Goal: Information Seeking & Learning: Check status

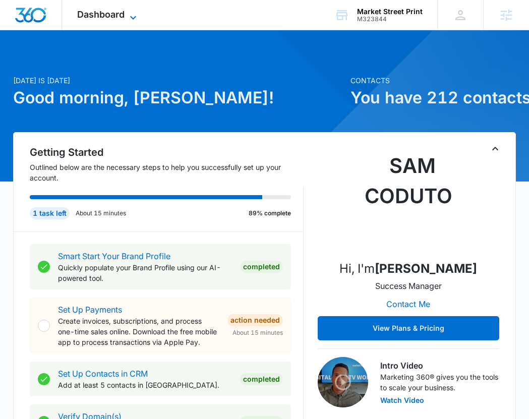
click at [114, 16] on span "Dashboard" at bounding box center [100, 14] width 47 height 11
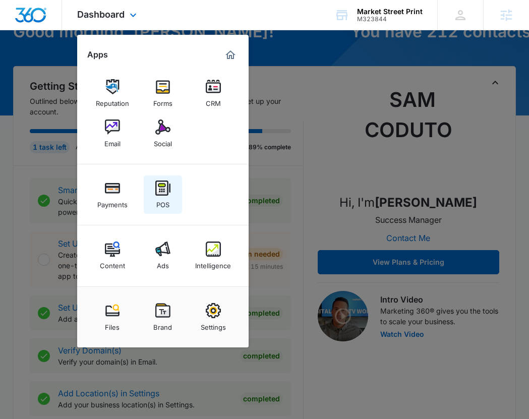
scroll to position [67, 0]
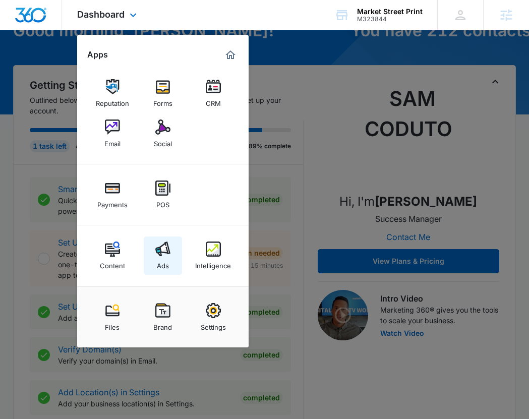
click at [175, 255] on link "Ads" at bounding box center [163, 255] width 38 height 38
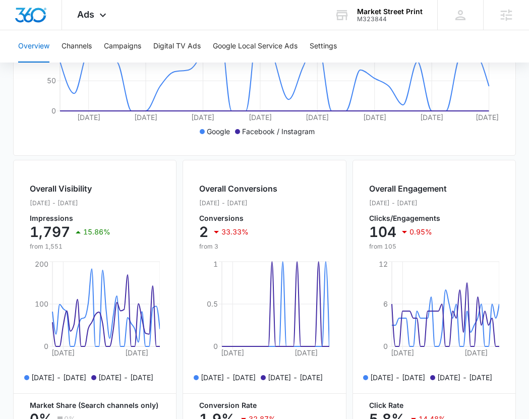
scroll to position [297, 0]
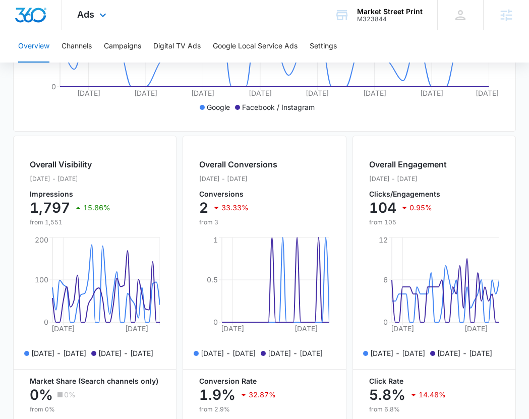
click at [92, 7] on div "Ads Apps Reputation Forms CRM Email Social Payments POS Content Ads Intelligenc…" at bounding box center [93, 15] width 62 height 30
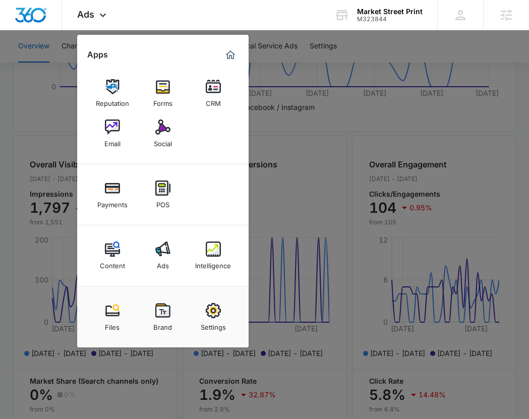
click at [209, 247] on img at bounding box center [213, 249] width 15 height 15
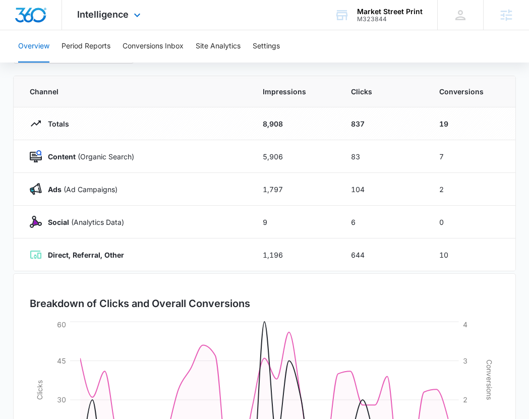
scroll to position [98, 0]
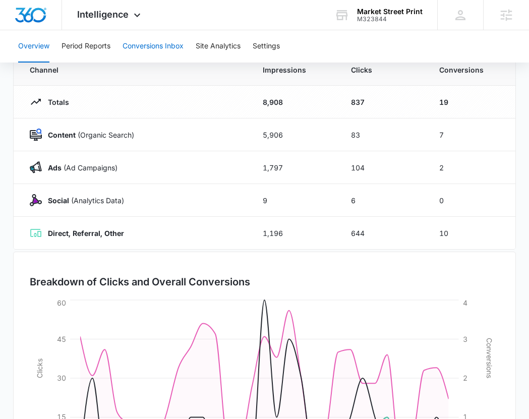
click at [142, 50] on button "Conversions Inbox" at bounding box center [153, 46] width 61 height 32
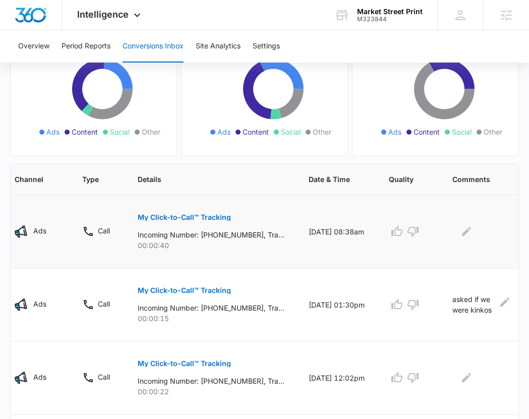
scroll to position [0, 43]
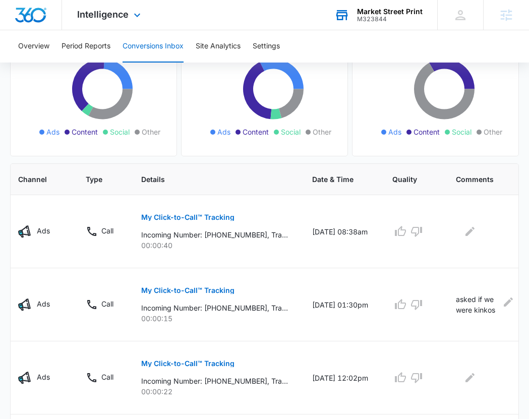
click at [377, 7] on div "Market Street Print M323844 Your Accounts View All" at bounding box center [378, 15] width 118 height 30
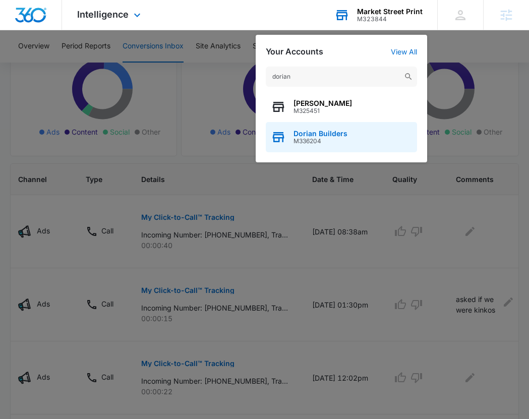
type input "dorian"
click at [354, 138] on div "Dorian Builders M336204" at bounding box center [341, 137] width 151 height 30
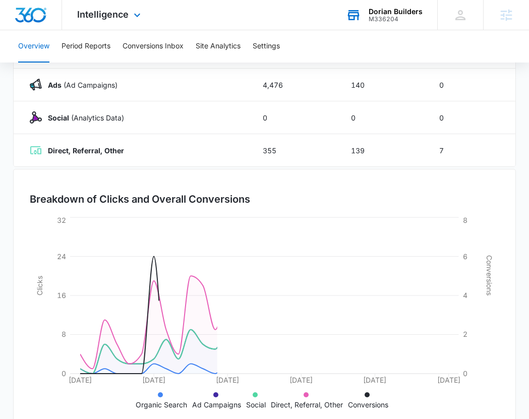
scroll to position [205, 0]
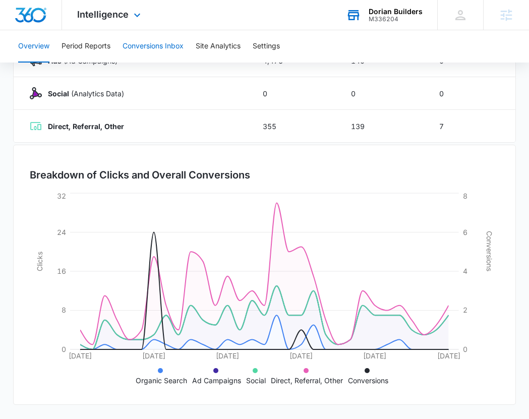
click at [144, 44] on button "Conversions Inbox" at bounding box center [153, 46] width 61 height 32
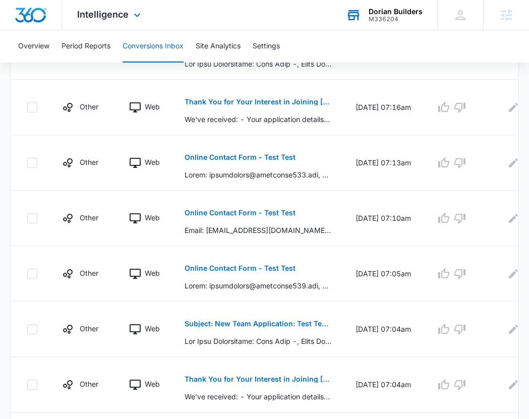
scroll to position [485, 0]
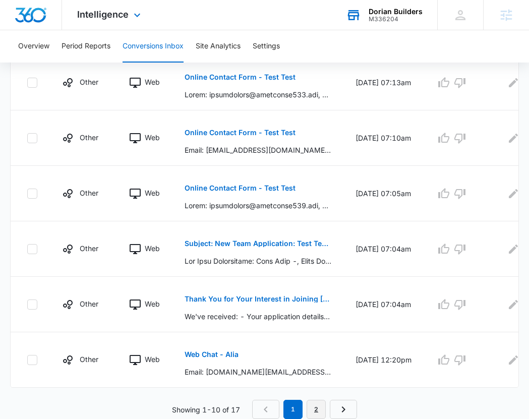
click at [313, 406] on link "2" at bounding box center [316, 409] width 19 height 19
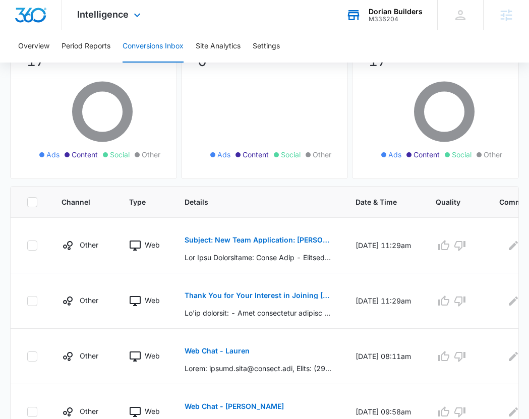
scroll to position [115, 0]
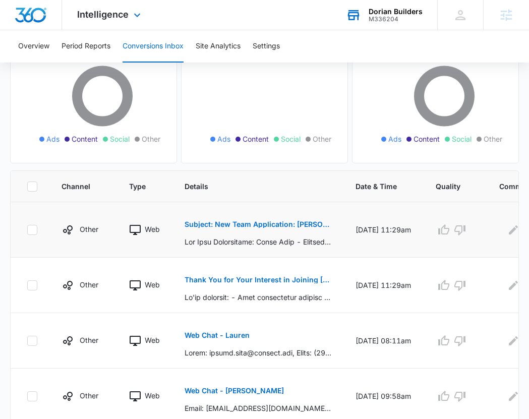
click at [241, 225] on p "Subject: New Team Application: [PERSON_NAME] - Seeking Employment" at bounding box center [258, 224] width 147 height 7
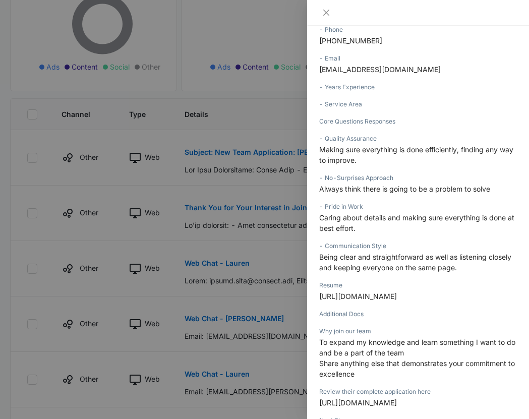
scroll to position [245, 0]
click at [245, 187] on div at bounding box center [264, 209] width 529 height 419
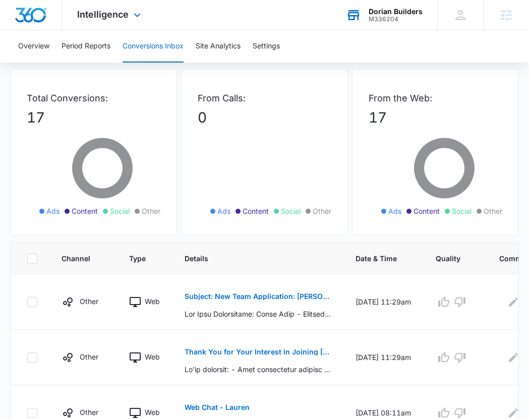
scroll to position [0, 0]
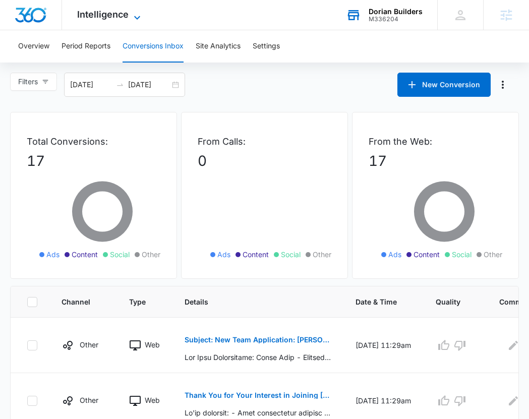
click at [107, 18] on span "Intelligence" at bounding box center [102, 14] width 51 height 11
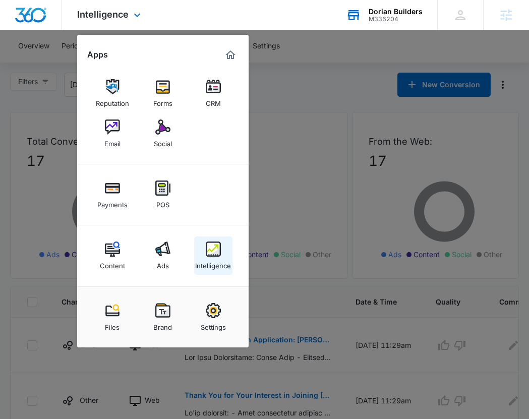
click at [213, 258] on div "Intelligence" at bounding box center [213, 263] width 36 height 13
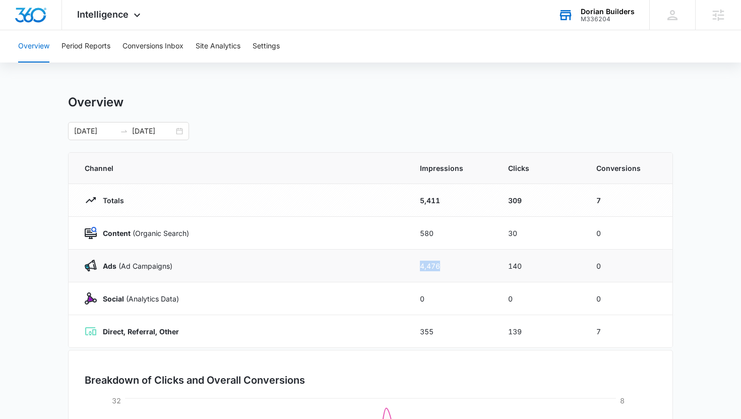
drag, startPoint x: 448, startPoint y: 264, endPoint x: 414, endPoint y: 264, distance: 33.8
click at [414, 264] on td "4,476" at bounding box center [452, 266] width 88 height 33
drag, startPoint x: 530, startPoint y: 263, endPoint x: 409, endPoint y: 264, distance: 120.5
click at [409, 264] on tr "Ads ([PERSON_NAME]) 4,476 140 0" at bounding box center [371, 266] width 604 height 33
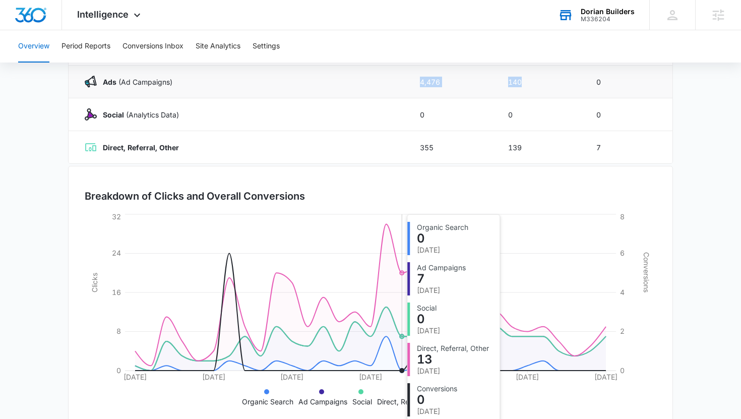
scroll to position [205, 0]
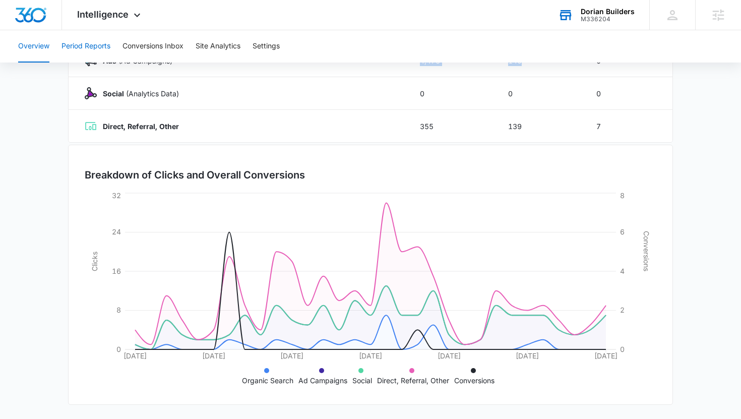
click at [97, 40] on button "Period Reports" at bounding box center [86, 46] width 49 height 32
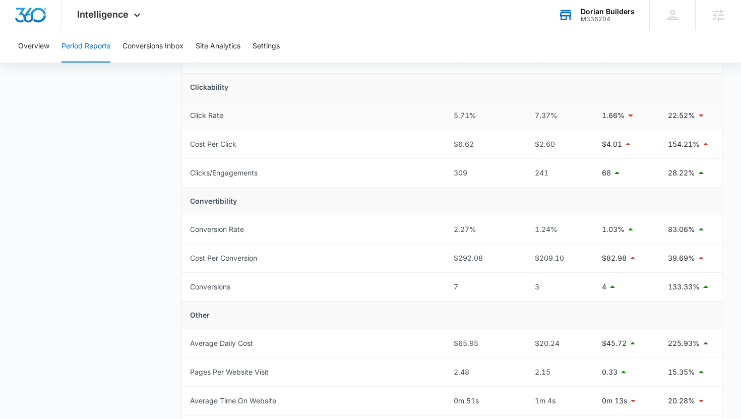
scroll to position [227, 0]
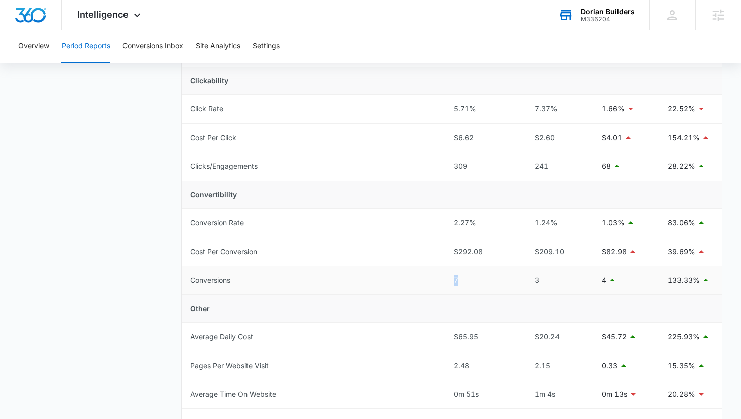
drag, startPoint x: 470, startPoint y: 280, endPoint x: 442, endPoint y: 280, distance: 28.2
click at [442, 280] on tr "Conversions 7 3 4 133.33%" at bounding box center [452, 280] width 541 height 29
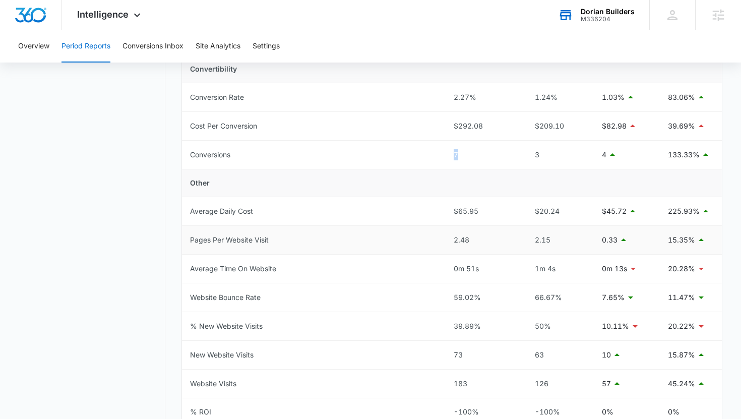
scroll to position [353, 0]
drag, startPoint x: 489, startPoint y: 300, endPoint x: 425, endPoint y: 299, distance: 64.0
click at [425, 299] on tr "Website Bounce Rate 59.02% 66.67% 7.65% 11.47%" at bounding box center [452, 297] width 541 height 29
drag, startPoint x: 573, startPoint y: 290, endPoint x: 531, endPoint y: 296, distance: 42.4
click at [528, 296] on td "66.67%" at bounding box center [557, 297] width 74 height 29
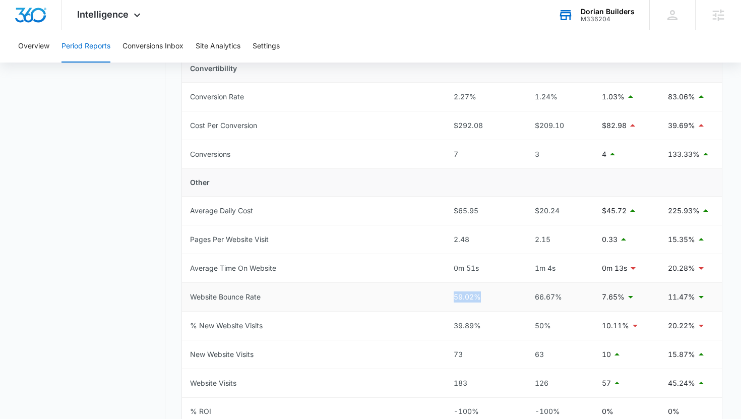
drag, startPoint x: 481, startPoint y: 298, endPoint x: 449, endPoint y: 298, distance: 31.8
click at [449, 298] on td "59.02%" at bounding box center [483, 297] width 74 height 29
click at [481, 302] on div "59.02%" at bounding box center [483, 296] width 58 height 11
drag, startPoint x: 487, startPoint y: 302, endPoint x: 442, endPoint y: 302, distance: 45.4
click at [441, 302] on tr "Website Bounce Rate 59.02% 66.67% 7.65% 11.47%" at bounding box center [452, 297] width 541 height 29
